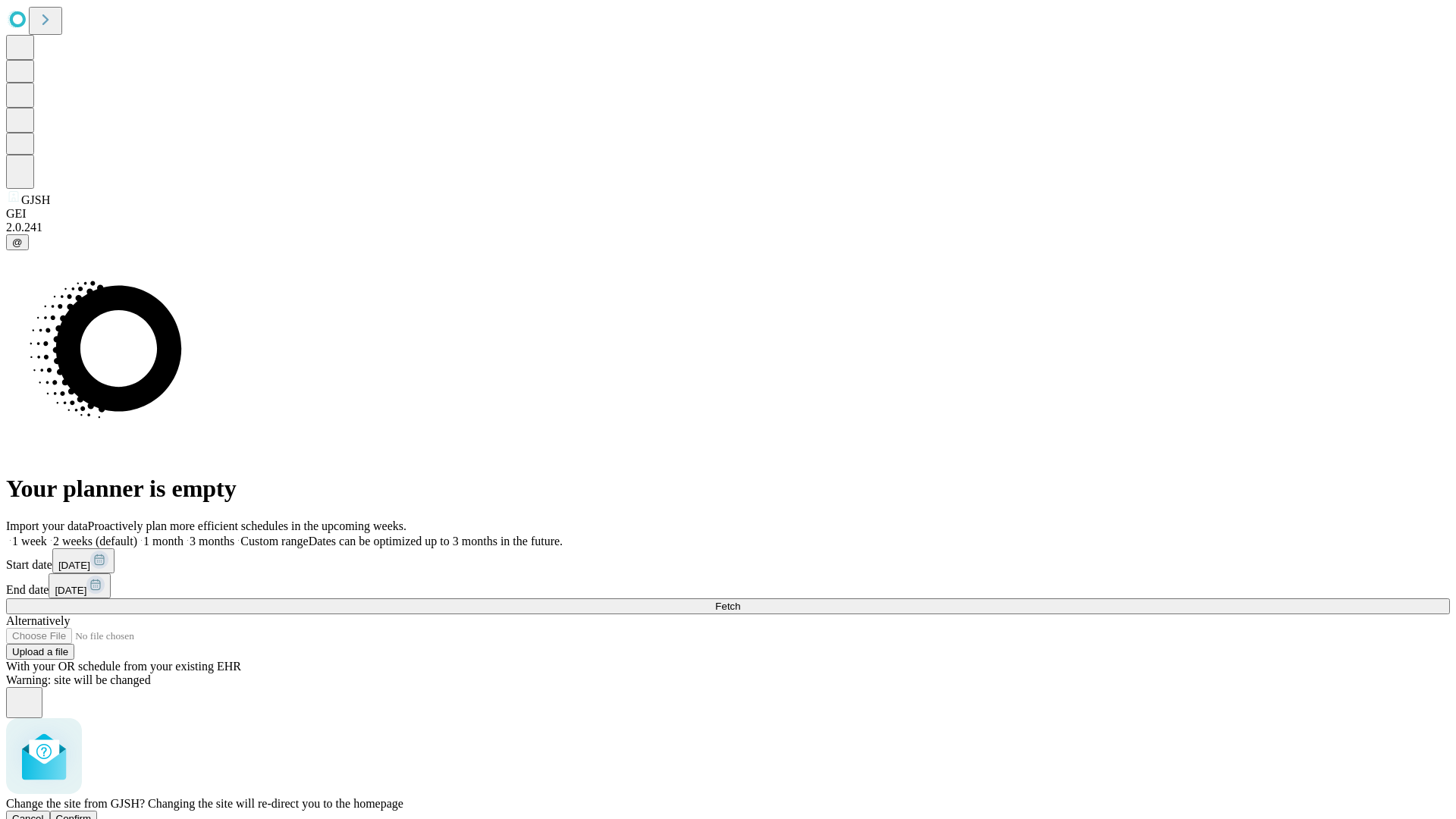
click at [91, 813] on span "Confirm" at bounding box center [74, 819] width 35 height 11
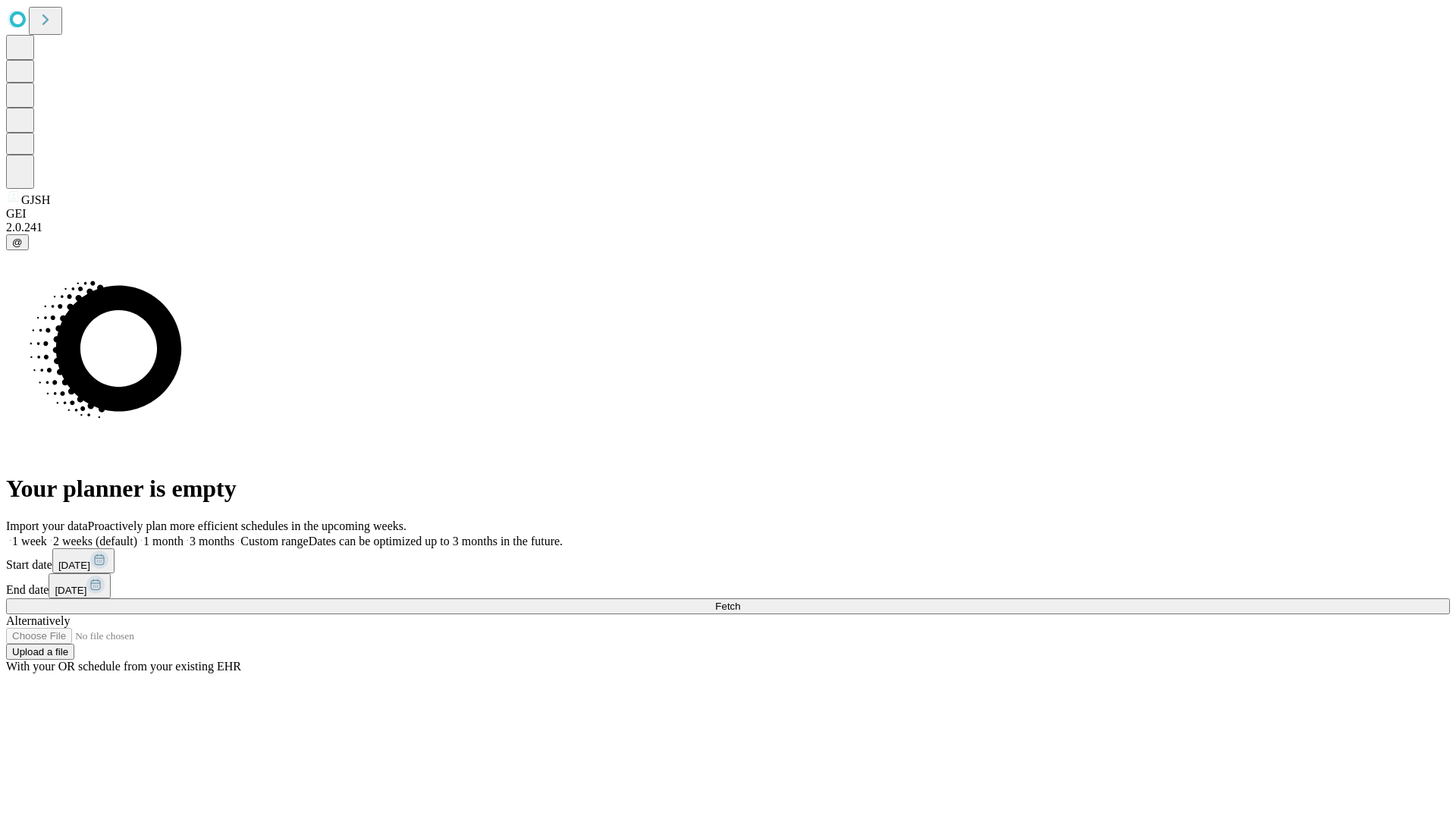
click at [137, 535] on label "2 weeks (default)" at bounding box center [91, 542] width 91 height 13
click at [740, 600] on span "Fetch" at bounding box center [727, 606] width 25 height 11
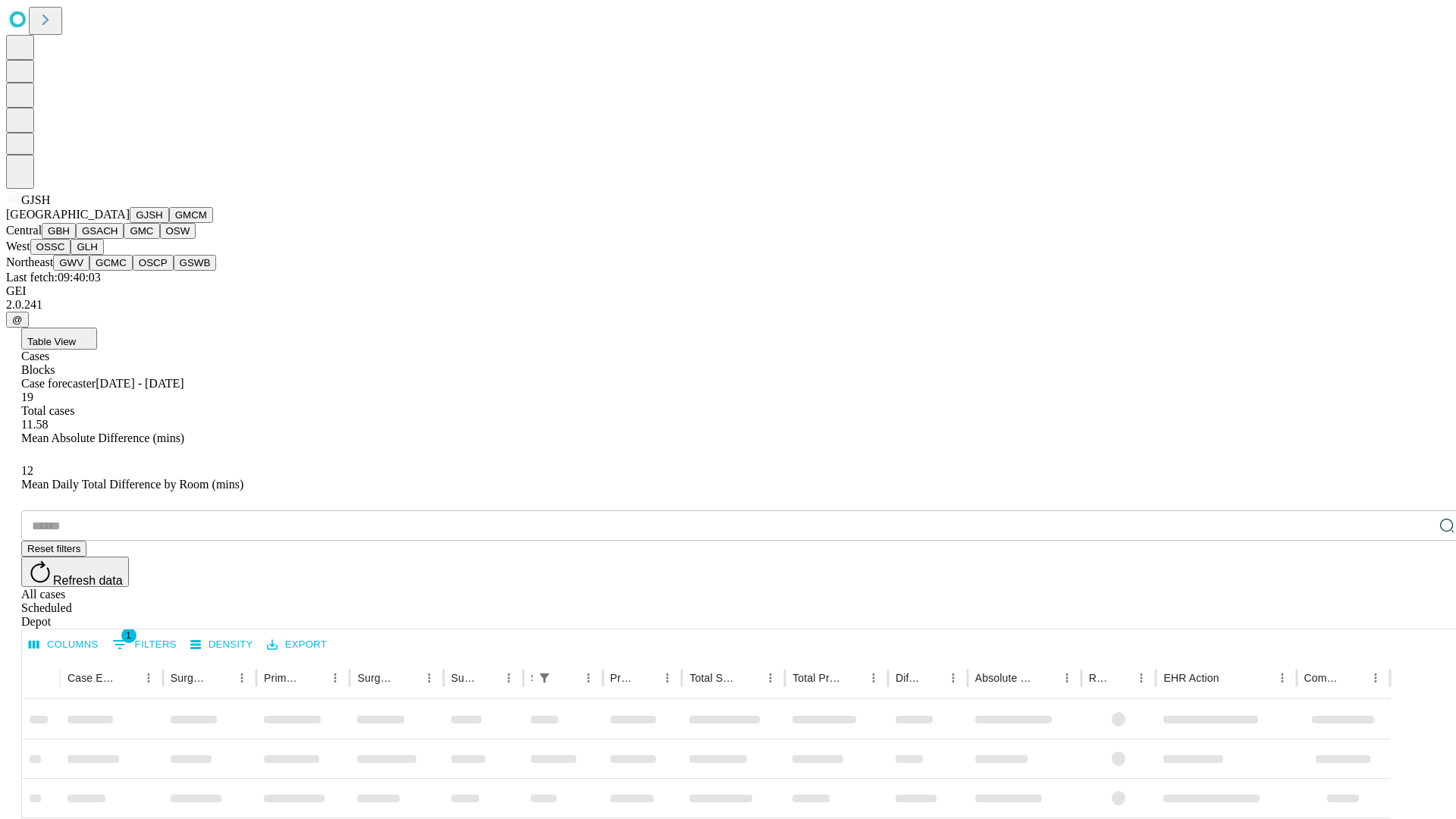
click at [169, 223] on button "GMCM" at bounding box center [190, 215] width 44 height 16
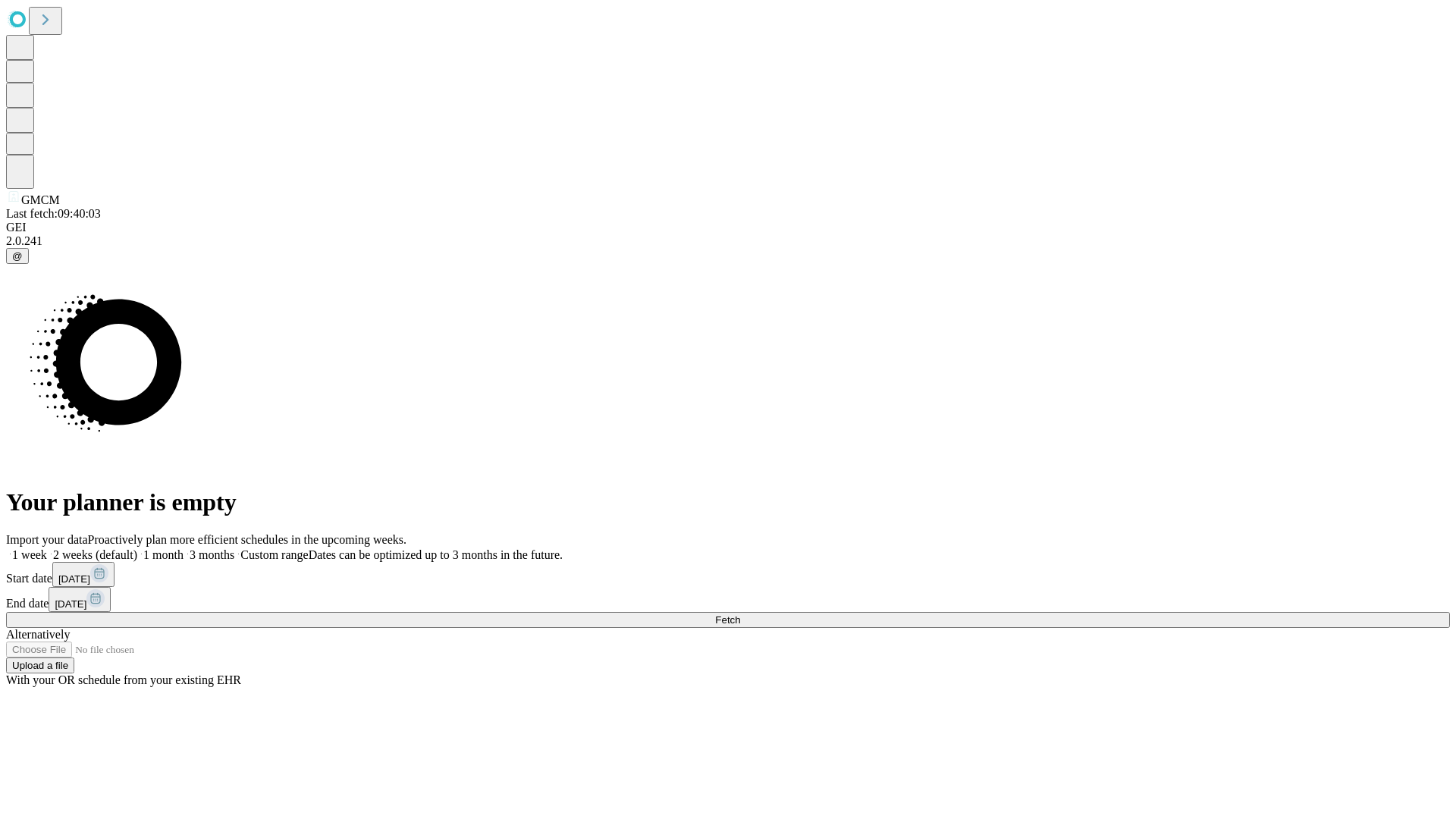
click at [137, 548] on label "2 weeks (default)" at bounding box center [91, 555] width 91 height 13
click at [740, 614] on span "Fetch" at bounding box center [727, 620] width 25 height 11
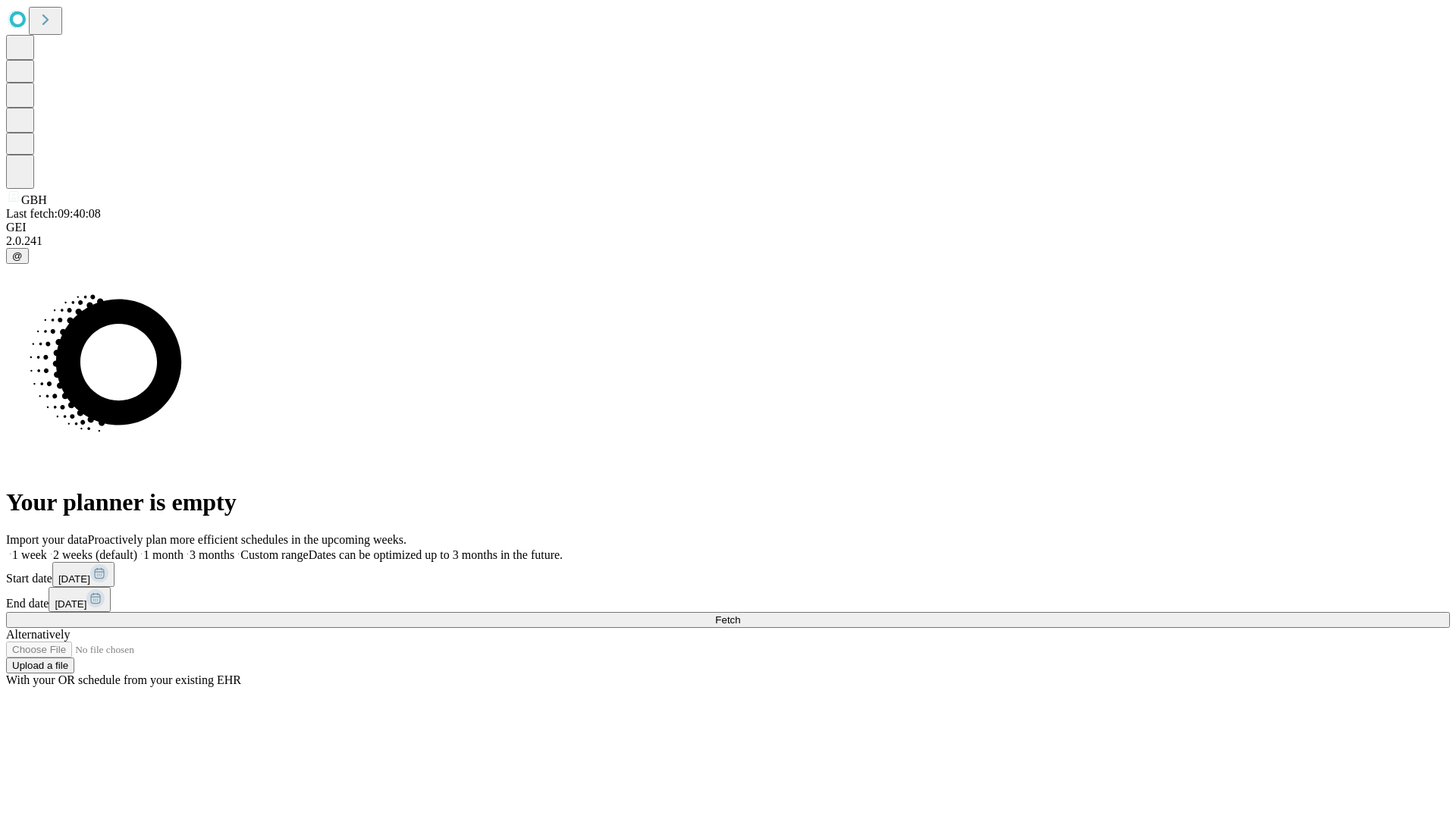
click at [137, 548] on label "2 weeks (default)" at bounding box center [91, 555] width 91 height 13
click at [740, 614] on span "Fetch" at bounding box center [727, 620] width 25 height 11
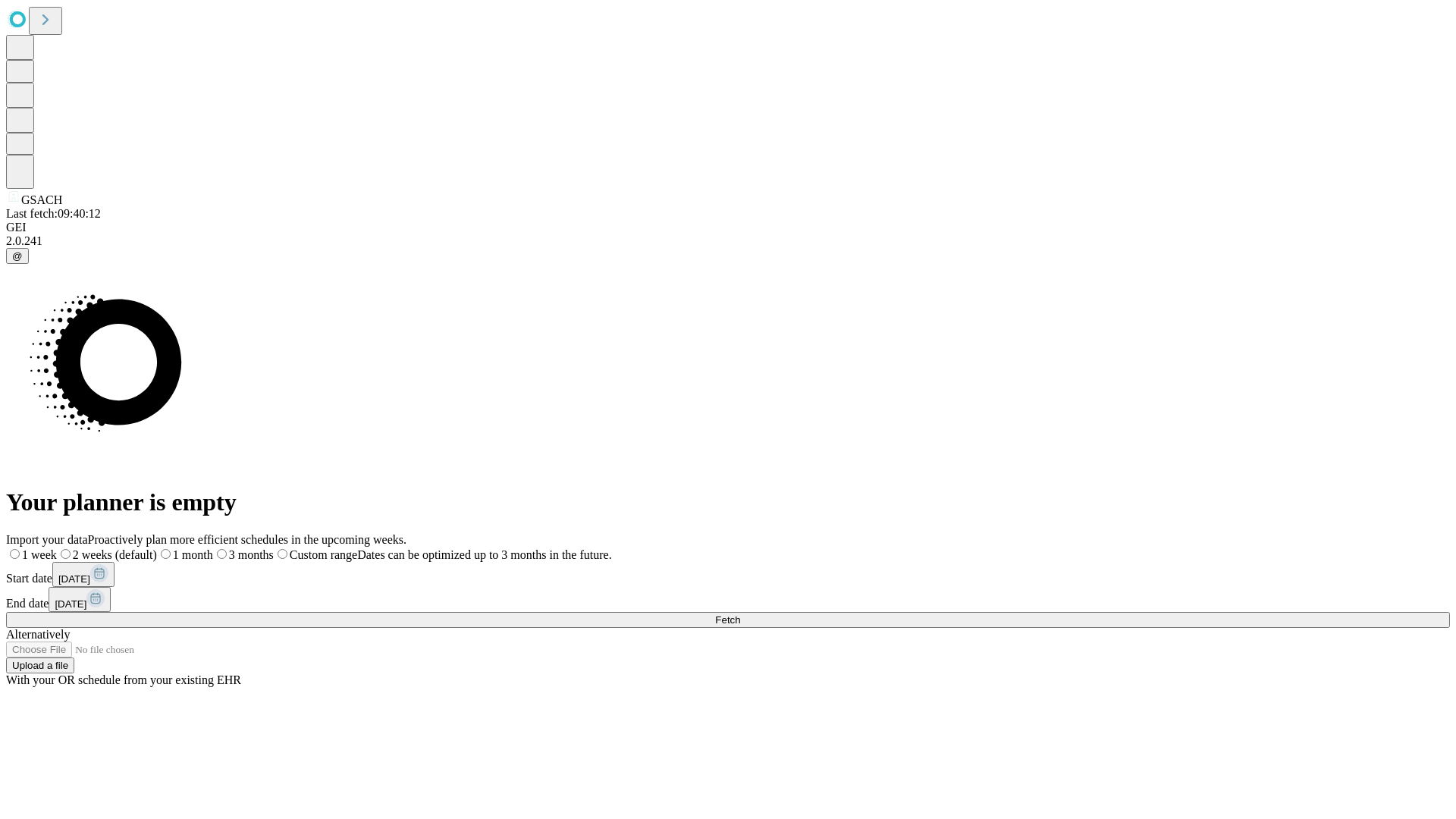
click at [157, 548] on label "2 weeks (default)" at bounding box center [106, 555] width 100 height 13
click at [740, 614] on span "Fetch" at bounding box center [727, 620] width 25 height 11
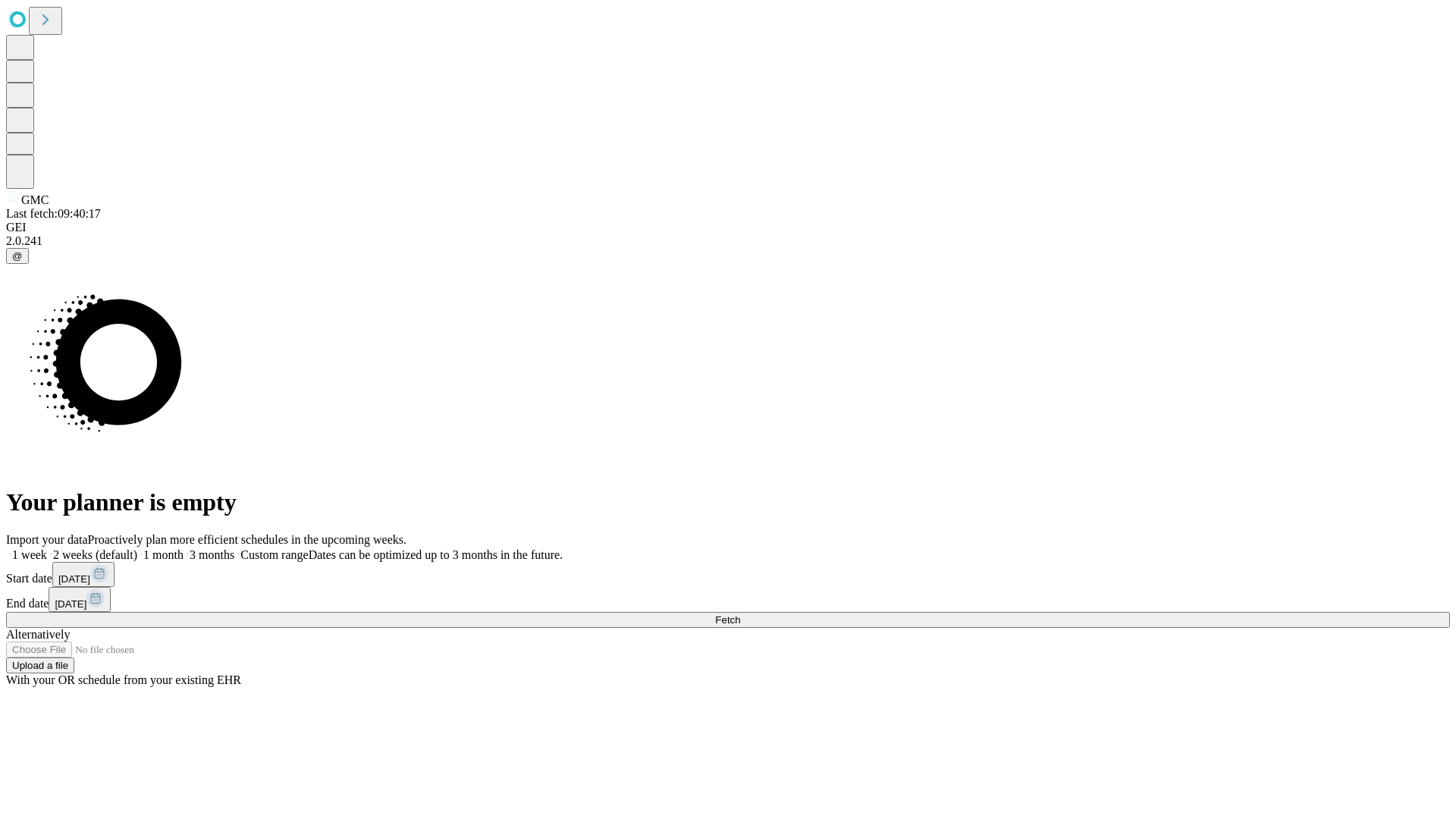
click at [137, 548] on label "2 weeks (default)" at bounding box center [91, 555] width 91 height 13
click at [740, 614] on span "Fetch" at bounding box center [727, 620] width 25 height 11
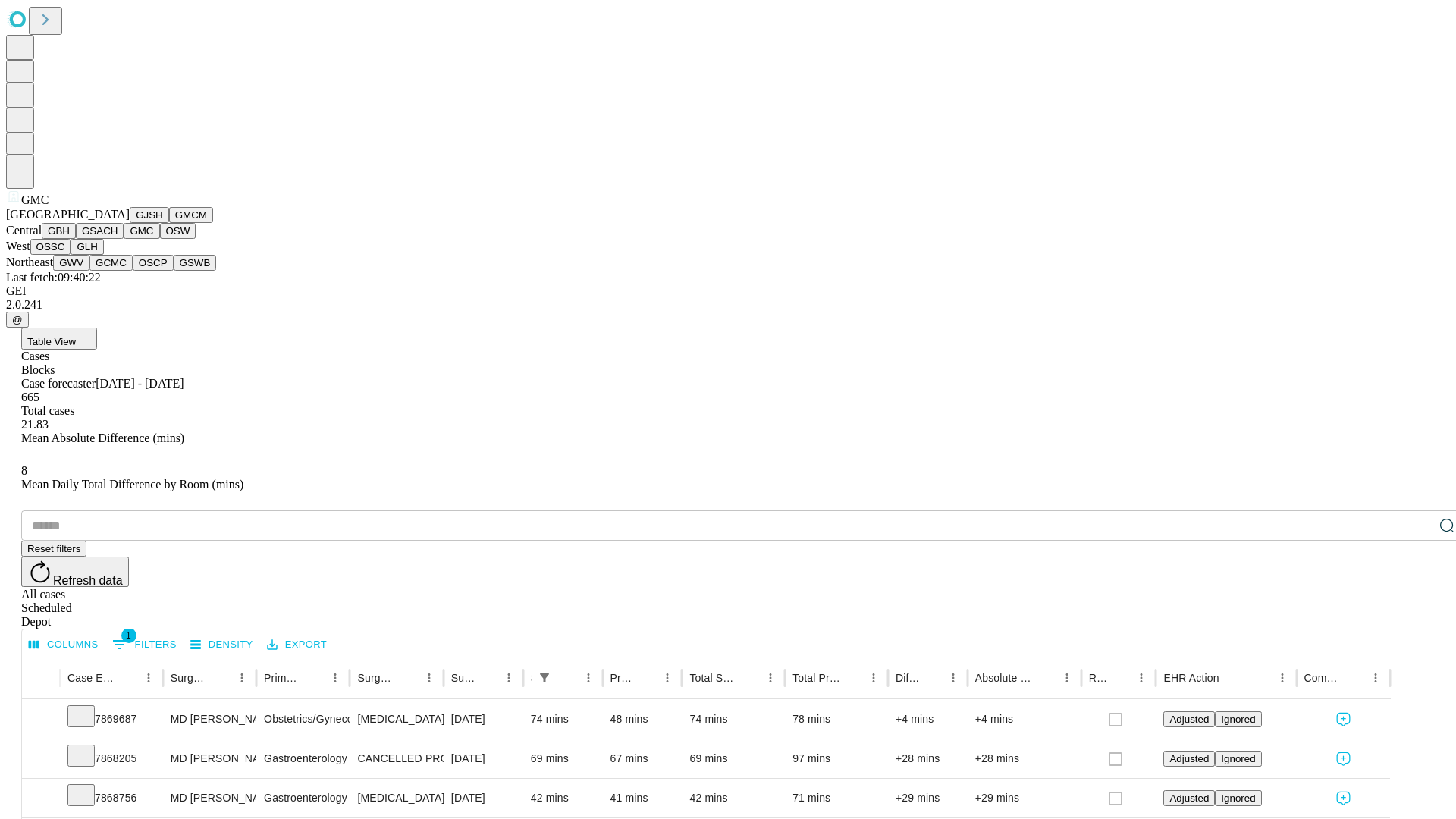
click at [160, 239] on button "OSW" at bounding box center [177, 231] width 36 height 16
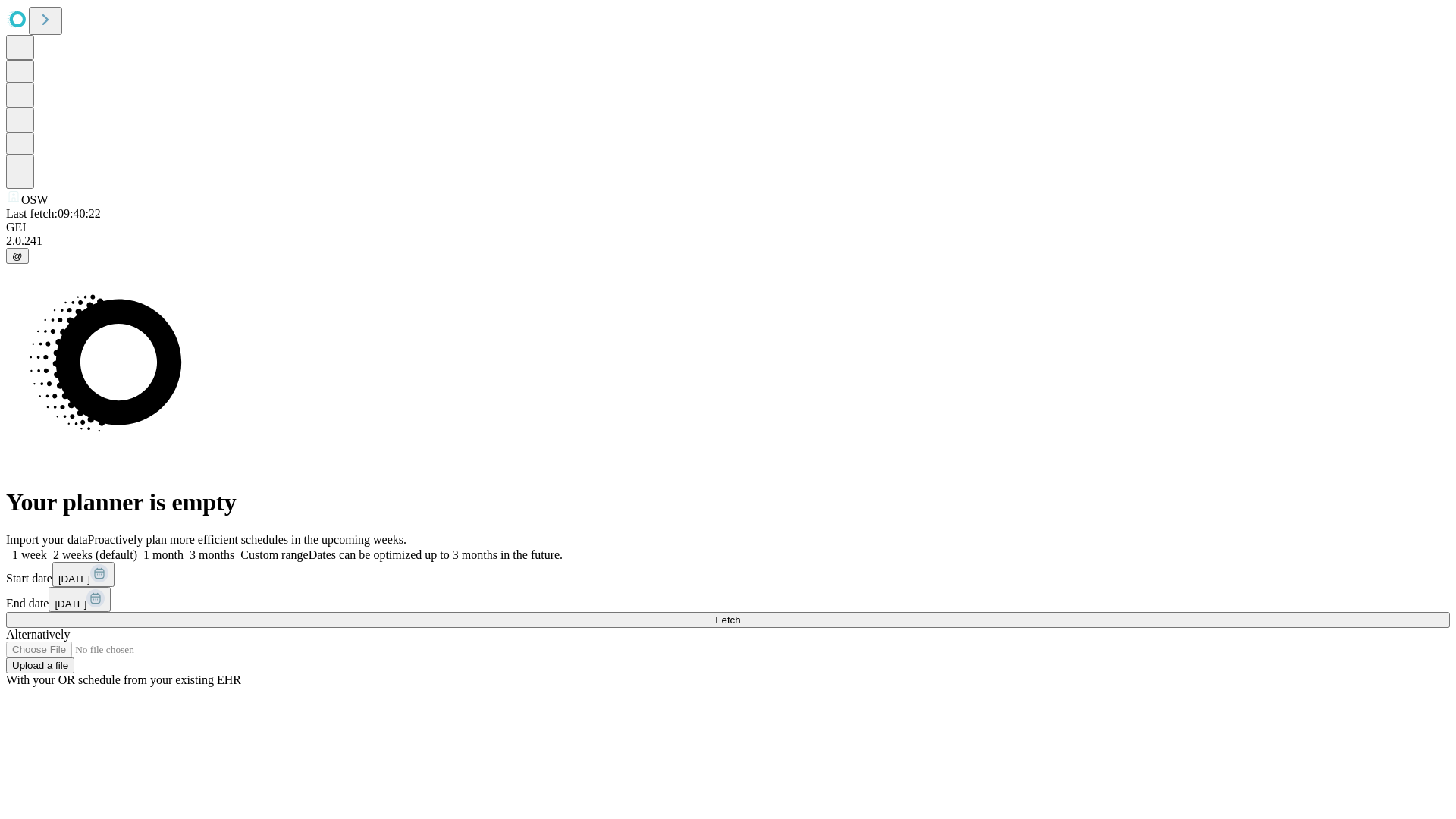
click at [137, 548] on label "2 weeks (default)" at bounding box center [91, 555] width 91 height 13
click at [740, 614] on span "Fetch" at bounding box center [727, 620] width 25 height 11
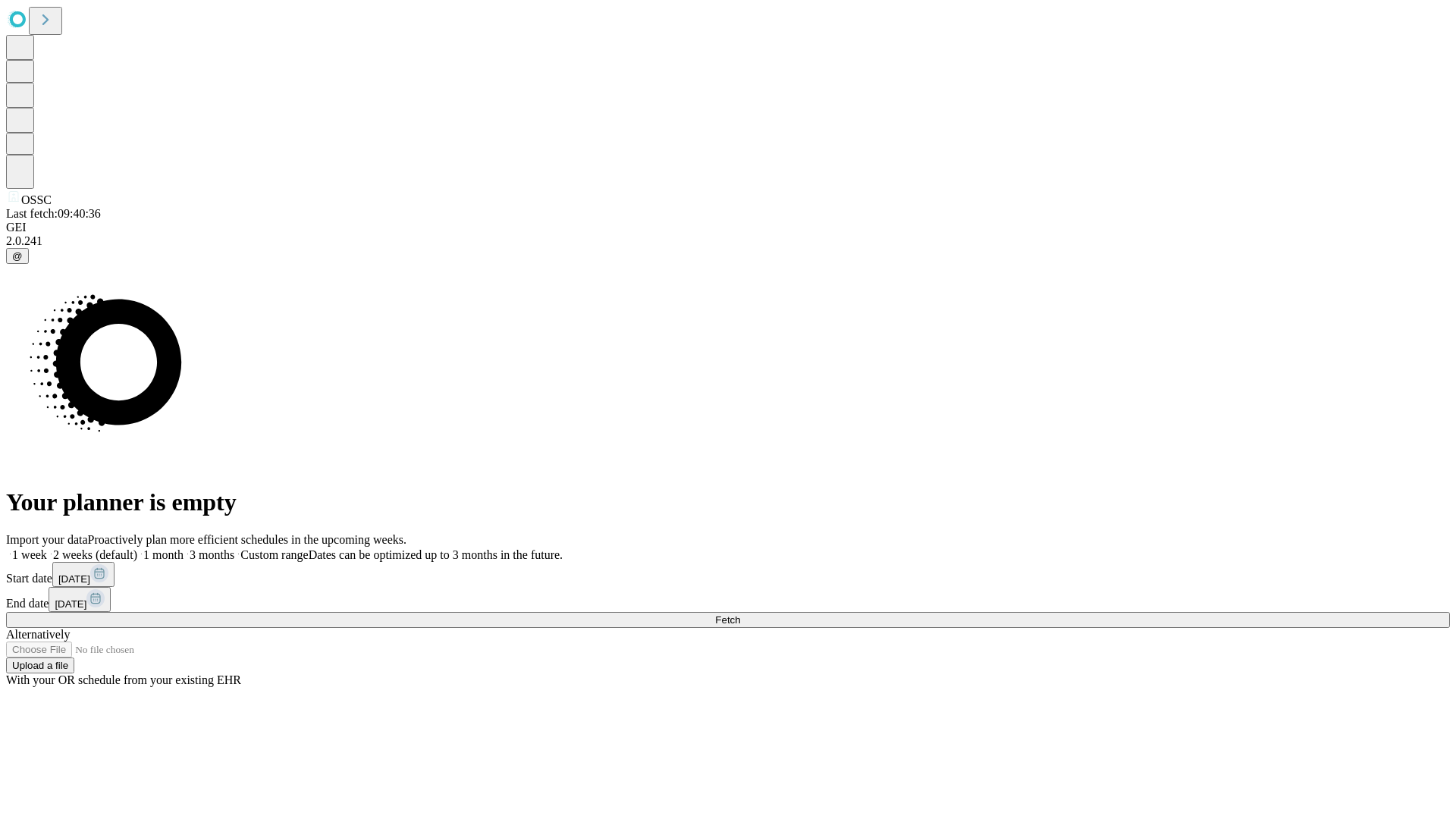
click at [137, 548] on label "2 weeks (default)" at bounding box center [91, 555] width 91 height 13
click at [740, 614] on span "Fetch" at bounding box center [727, 620] width 25 height 11
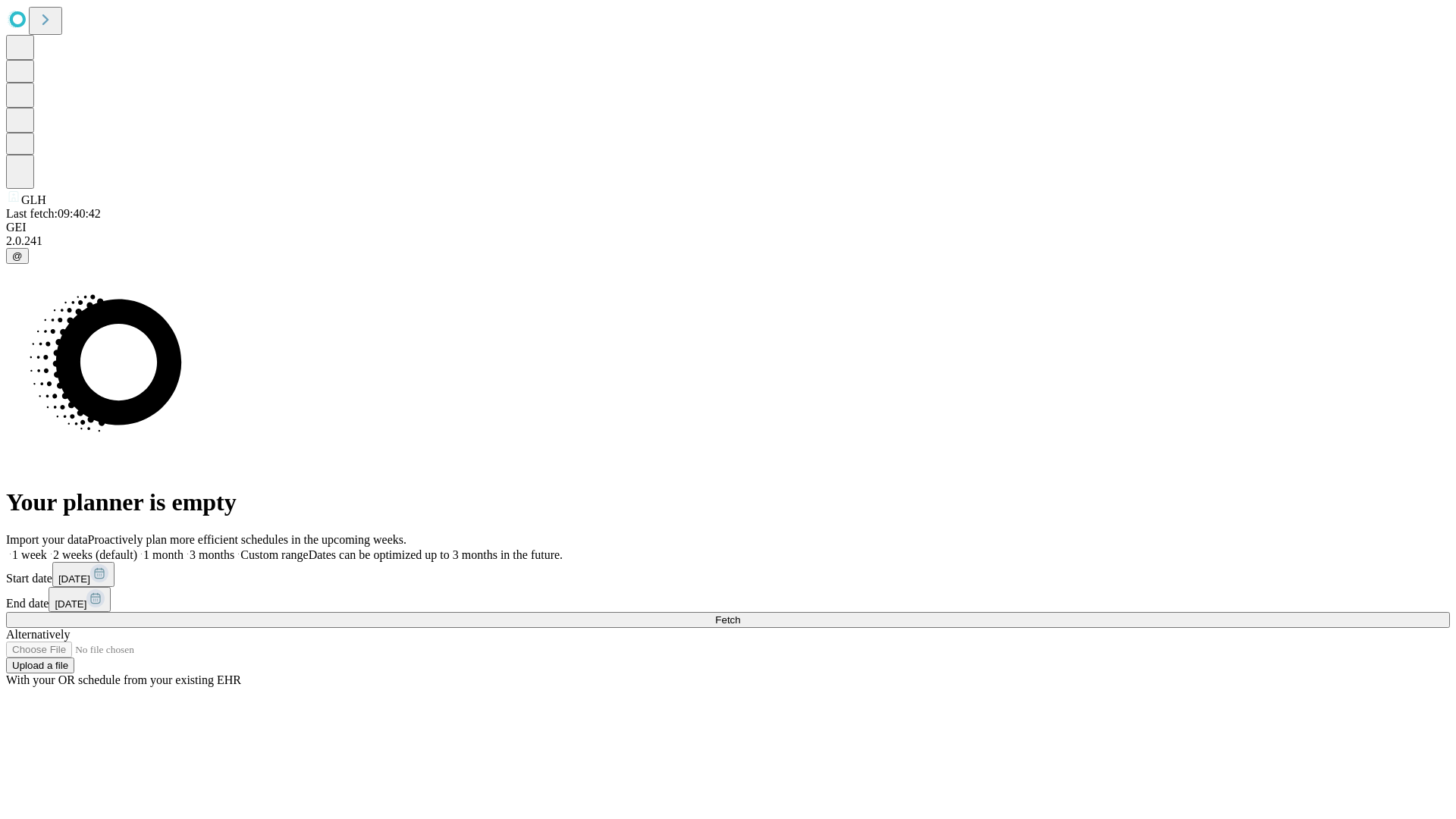
click at [137, 548] on label "2 weeks (default)" at bounding box center [91, 555] width 91 height 13
click at [740, 614] on span "Fetch" at bounding box center [727, 620] width 25 height 11
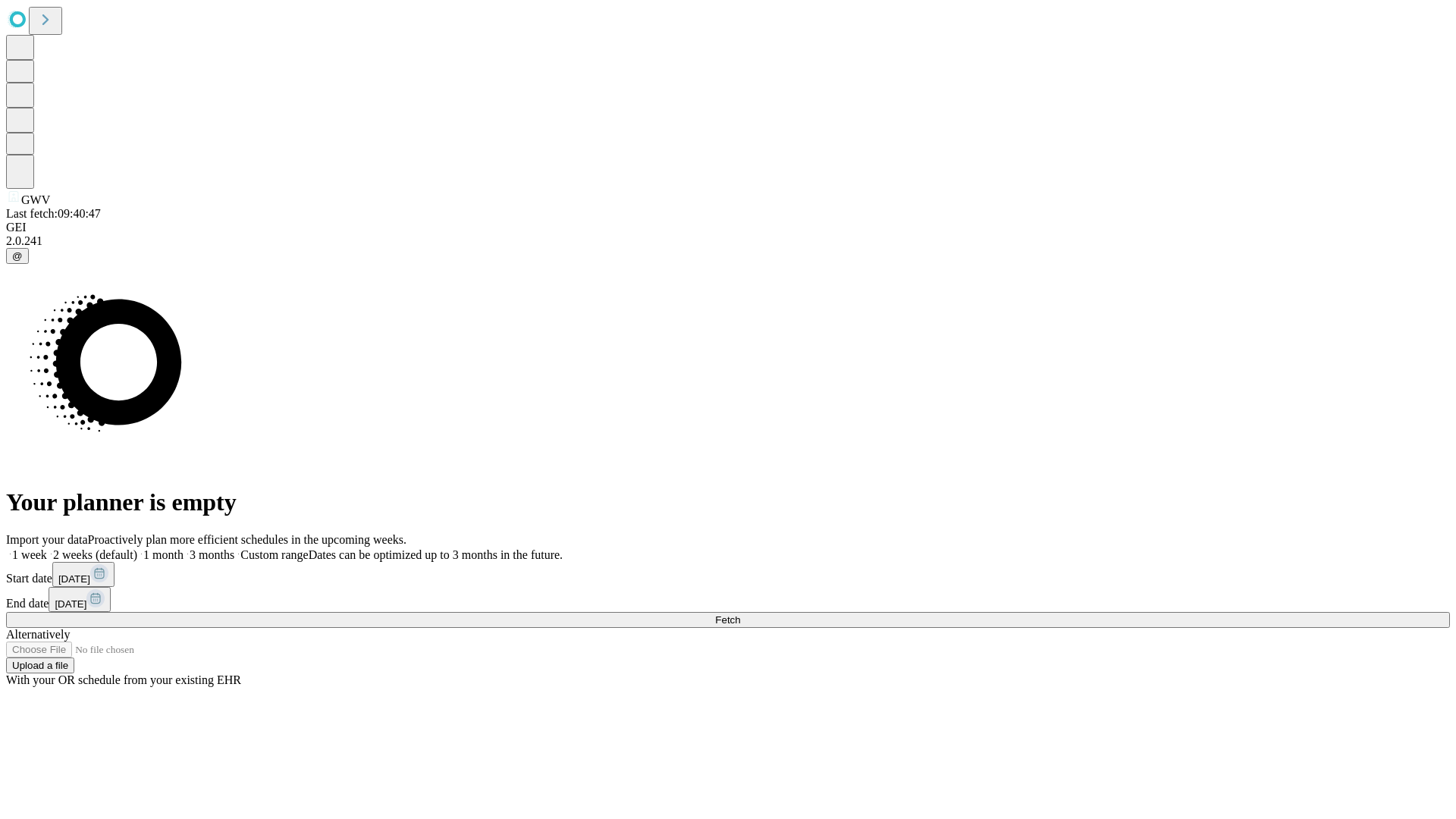
click at [137, 548] on label "2 weeks (default)" at bounding box center [91, 555] width 91 height 13
click at [740, 614] on span "Fetch" at bounding box center [727, 620] width 25 height 11
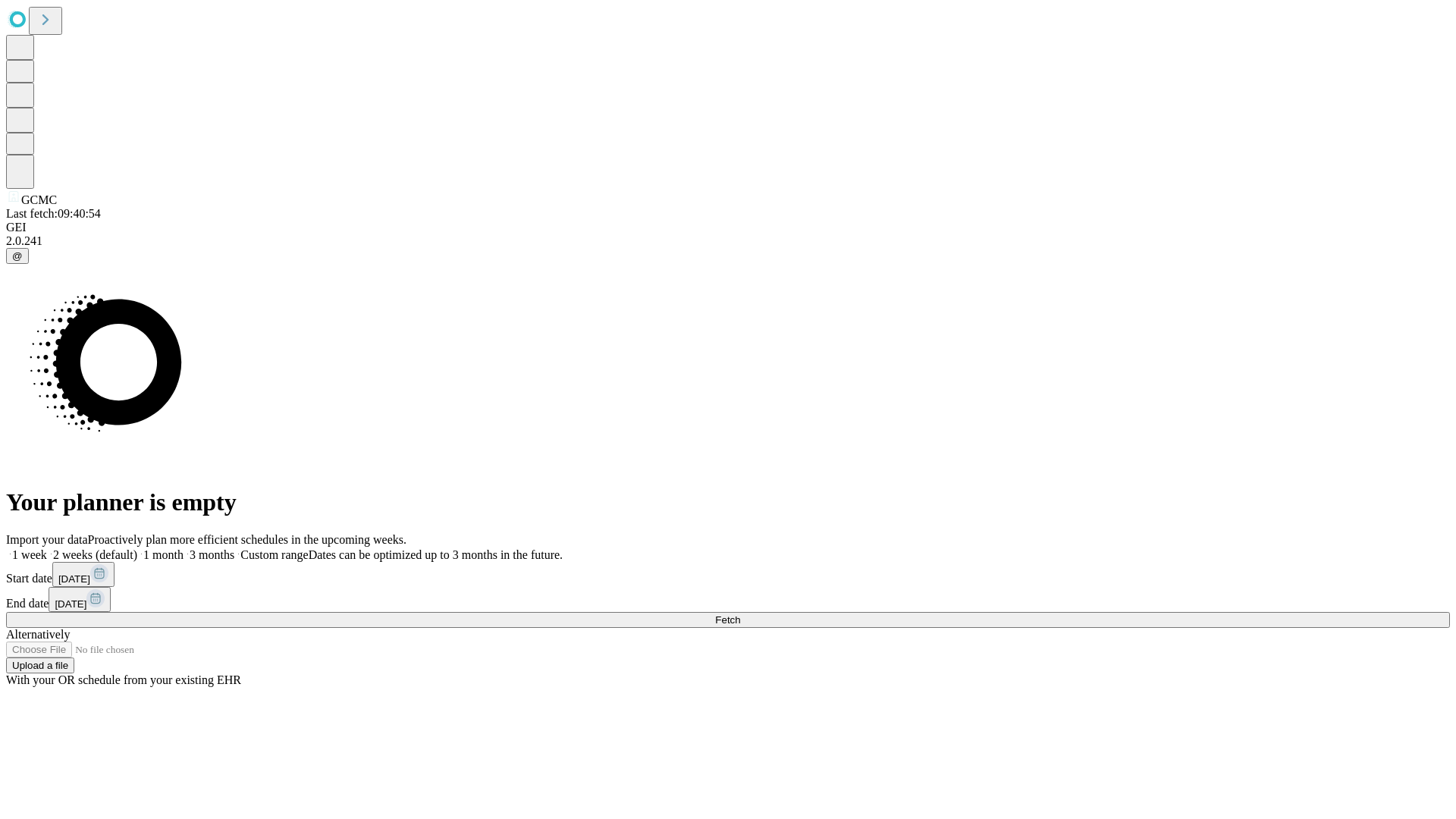
click at [740, 614] on span "Fetch" at bounding box center [727, 620] width 25 height 11
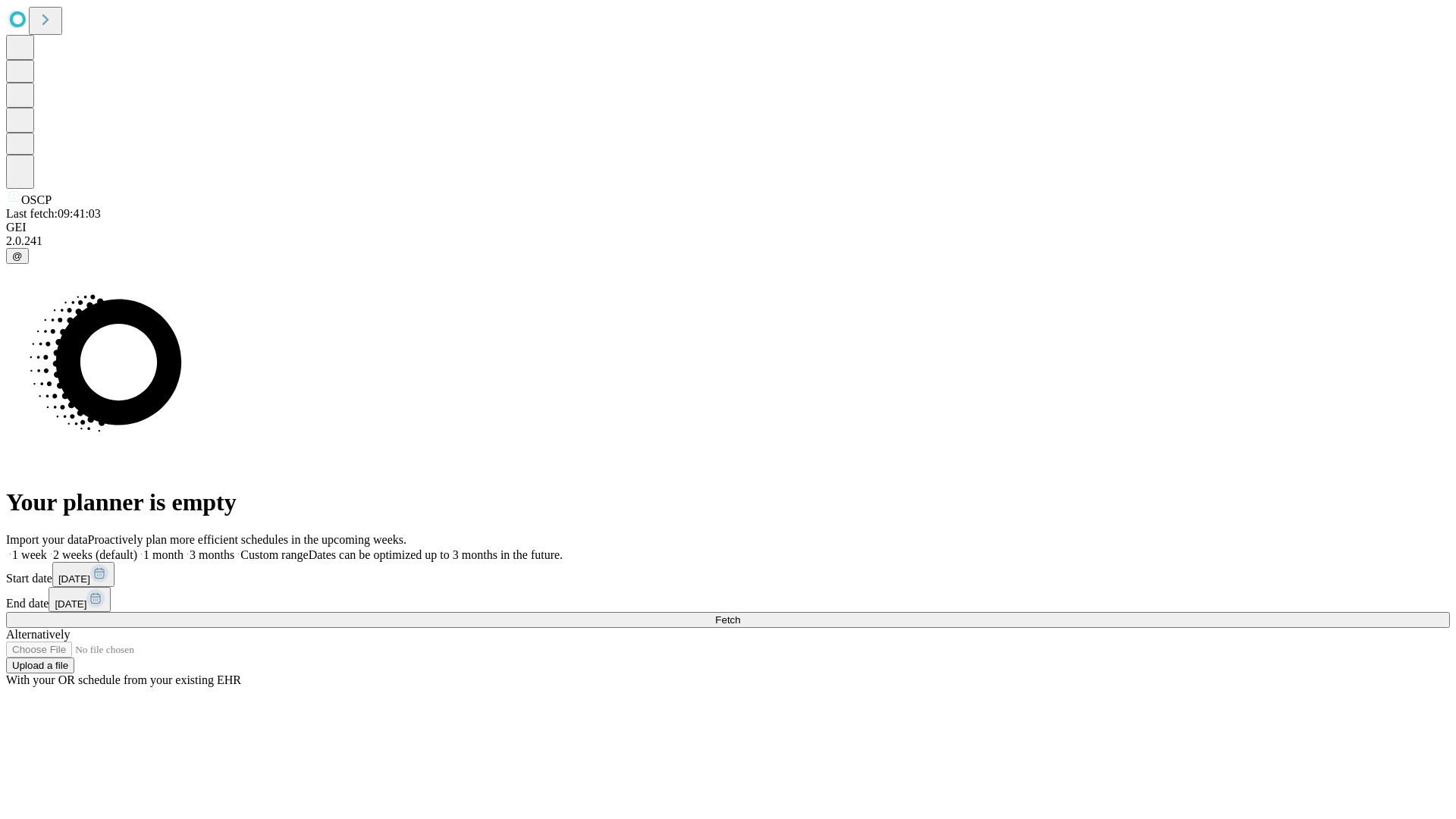
click at [137, 548] on label "2 weeks (default)" at bounding box center [91, 555] width 91 height 13
click at [740, 614] on span "Fetch" at bounding box center [727, 620] width 25 height 11
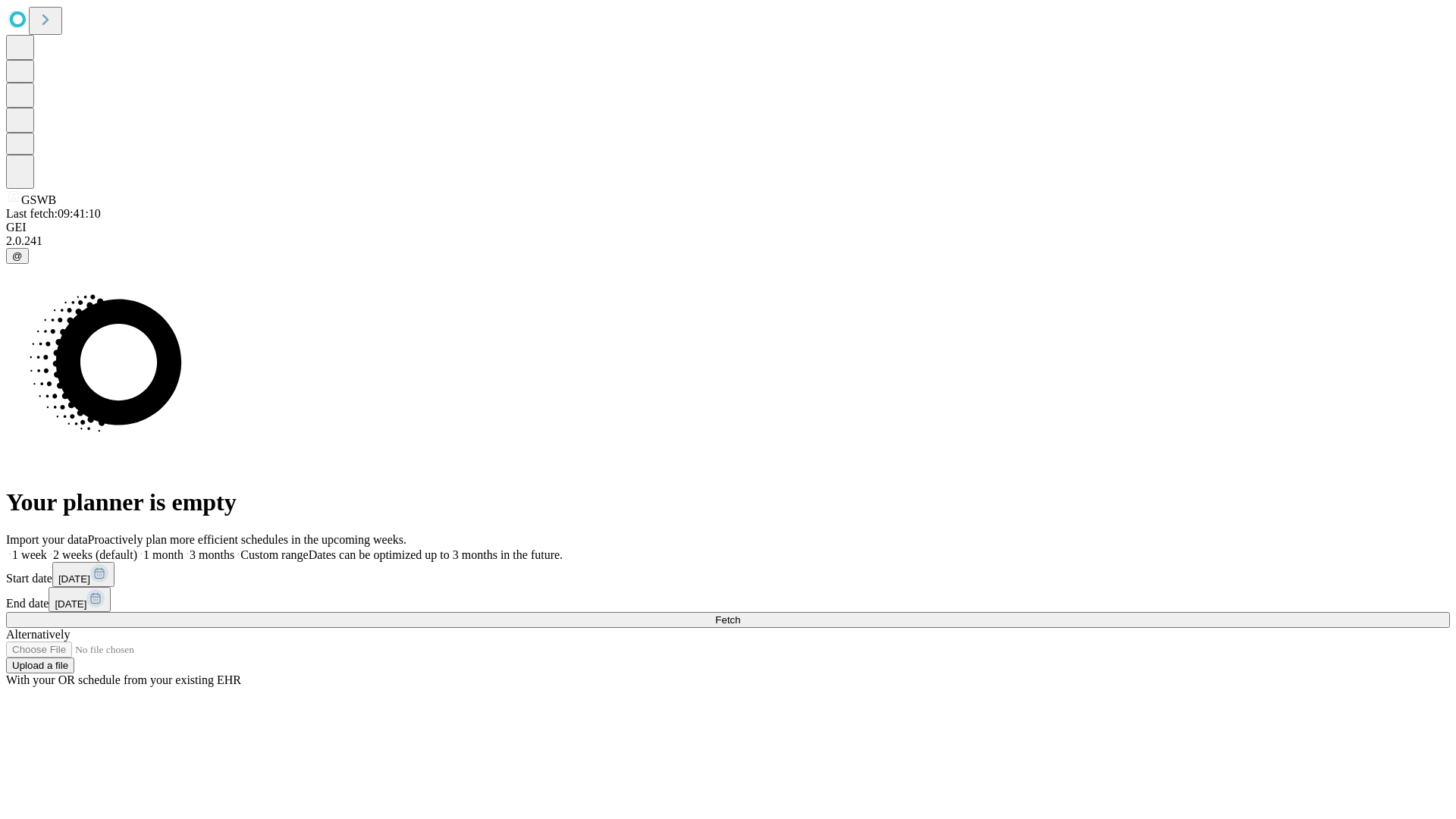
click at [740, 614] on span "Fetch" at bounding box center [727, 620] width 25 height 11
